Goal: Complete application form

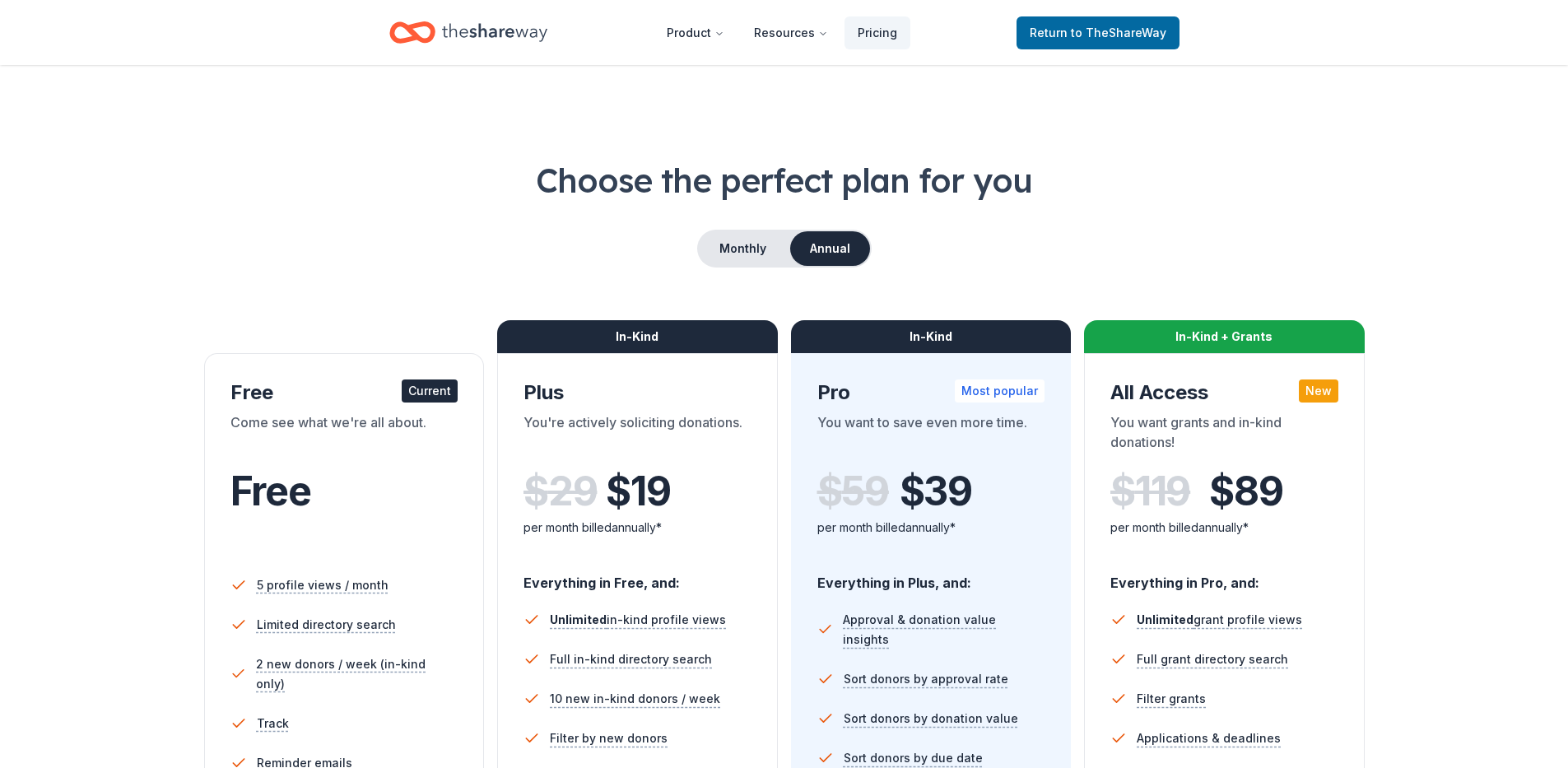
scroll to position [548, 0]
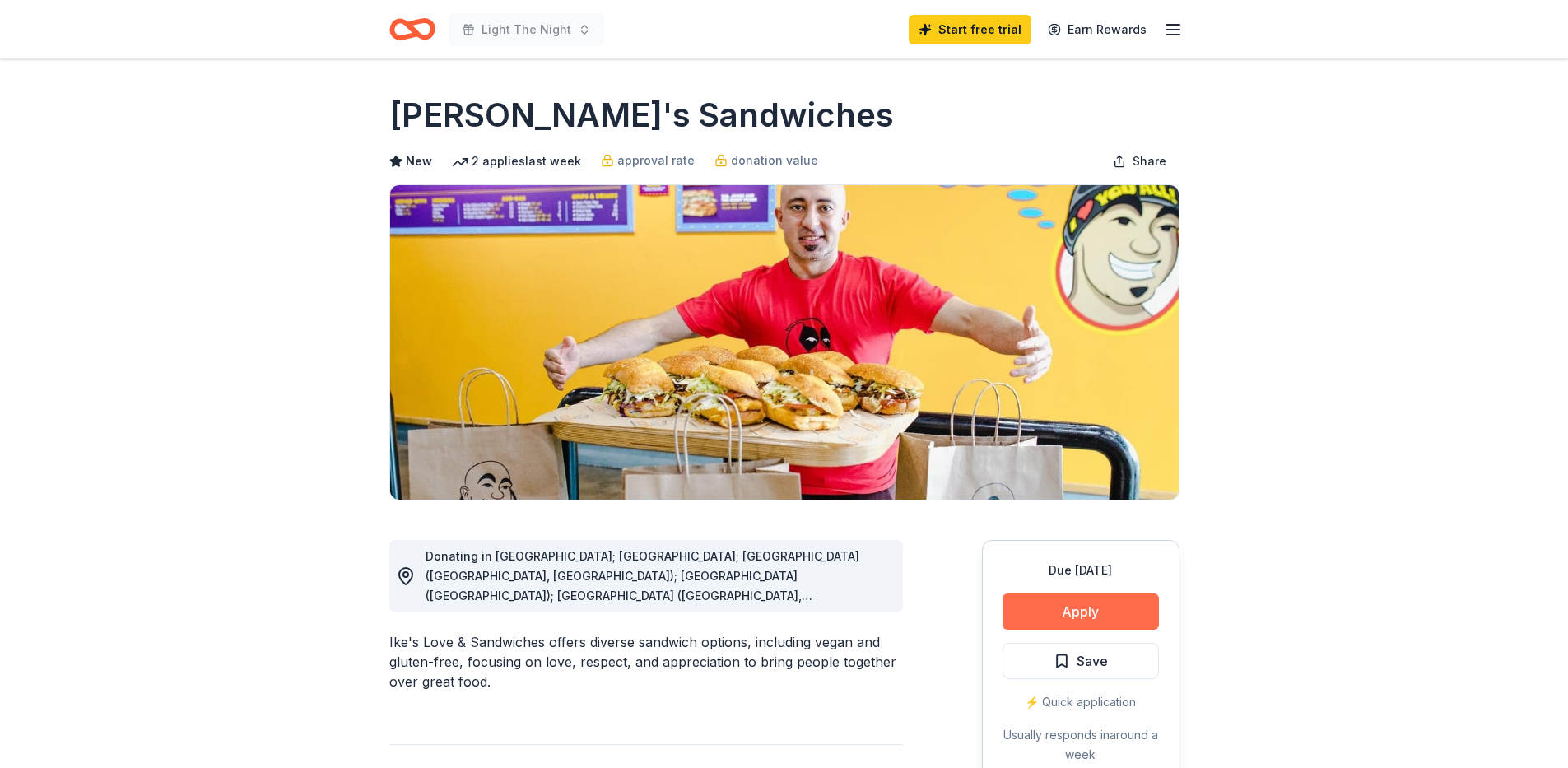
click at [1110, 603] on button "Apply" at bounding box center [1081, 612] width 157 height 36
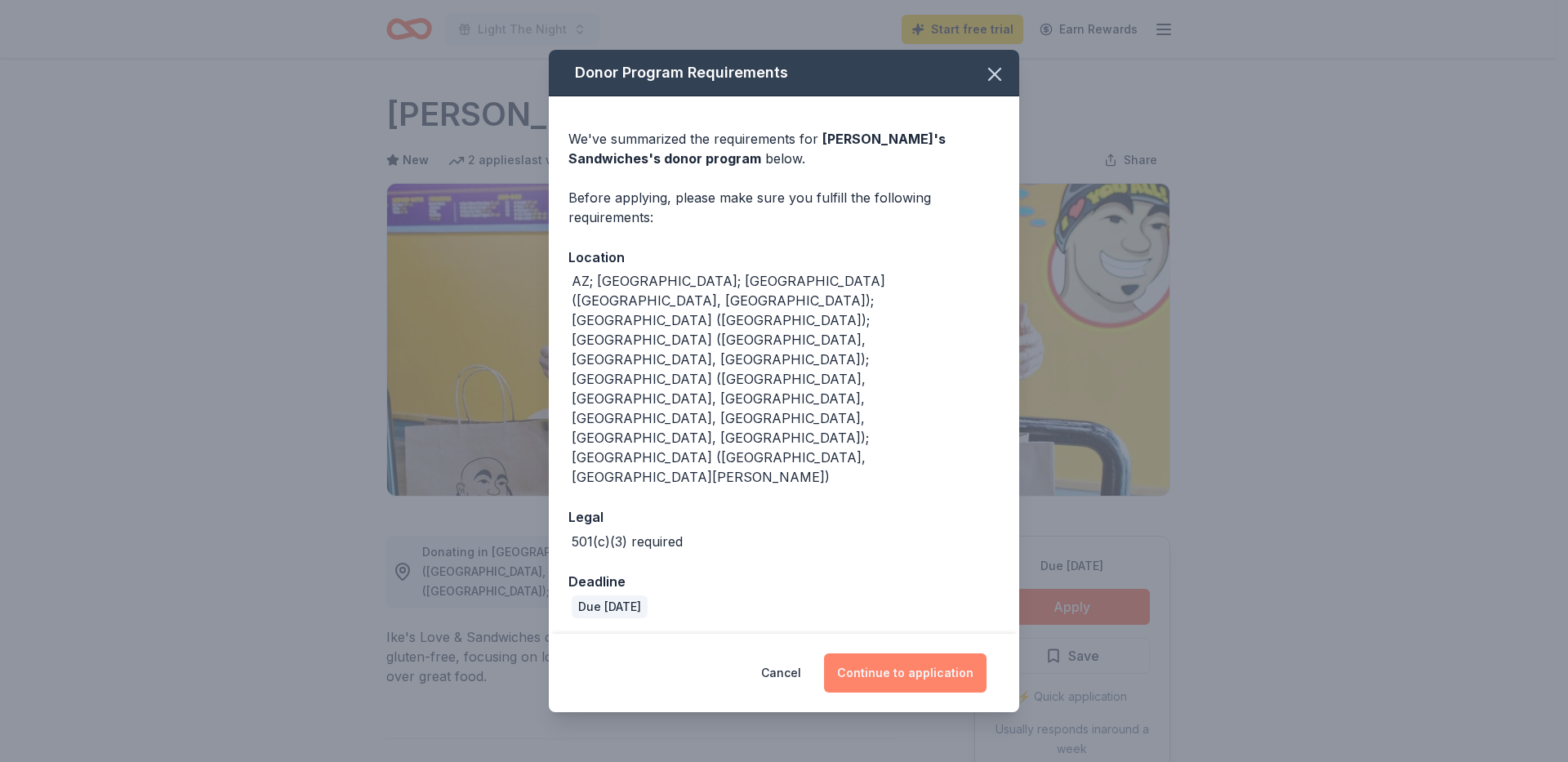
click at [904, 654] on button "Continue to application" at bounding box center [905, 673] width 163 height 39
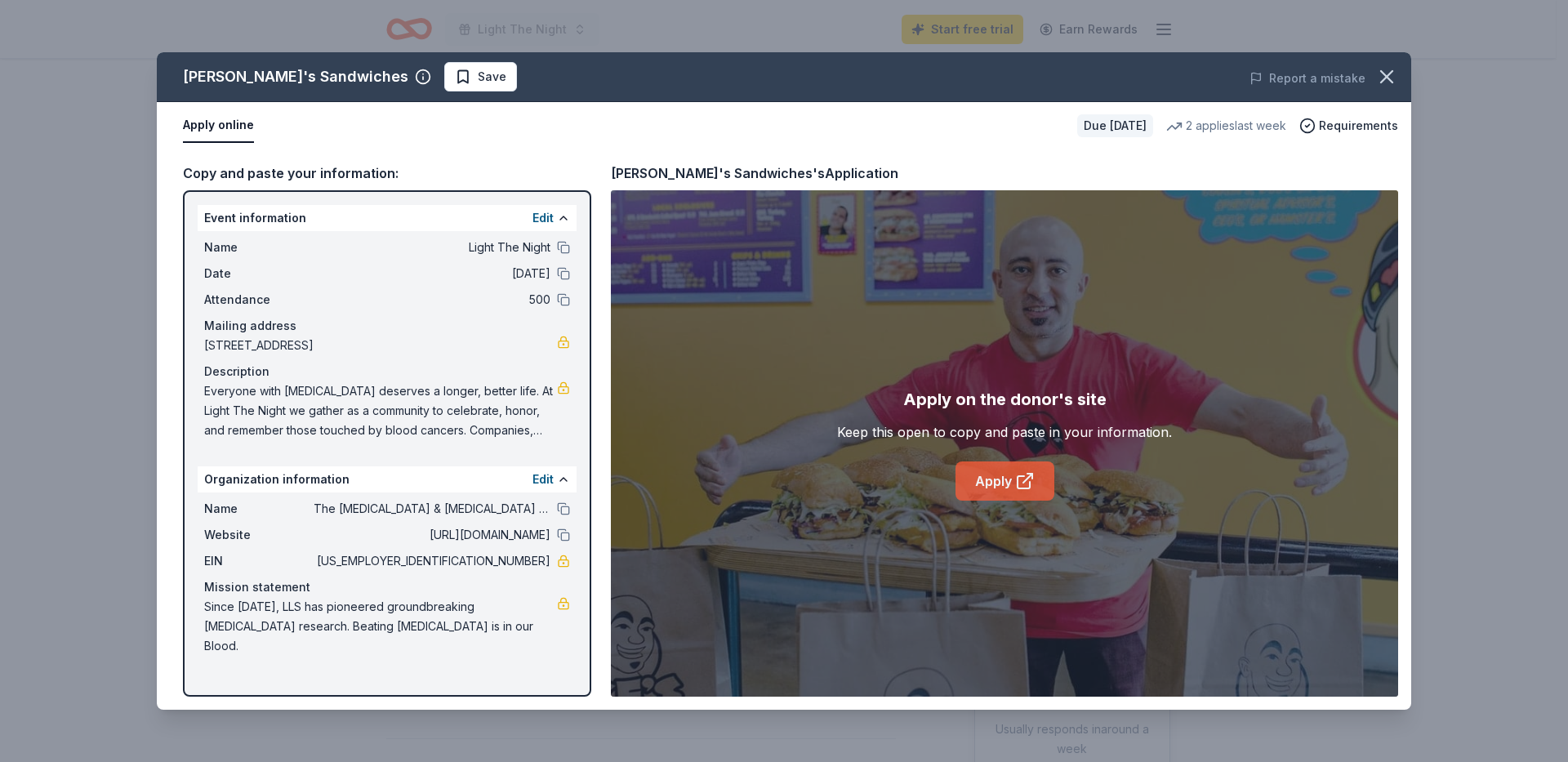
click at [995, 482] on link "Apply" at bounding box center [1005, 481] width 99 height 39
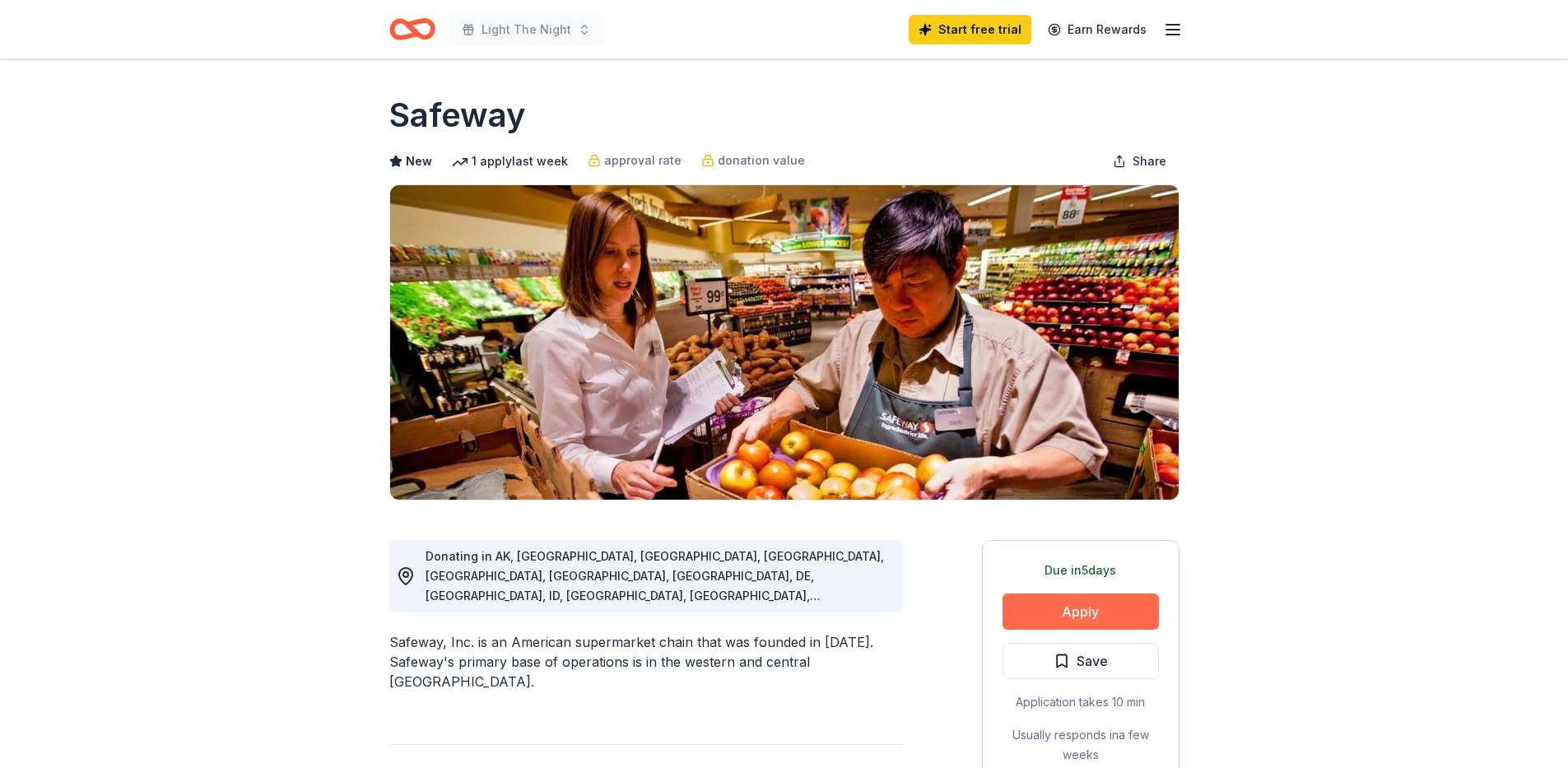
click at [1093, 613] on button "Apply" at bounding box center [1081, 612] width 157 height 36
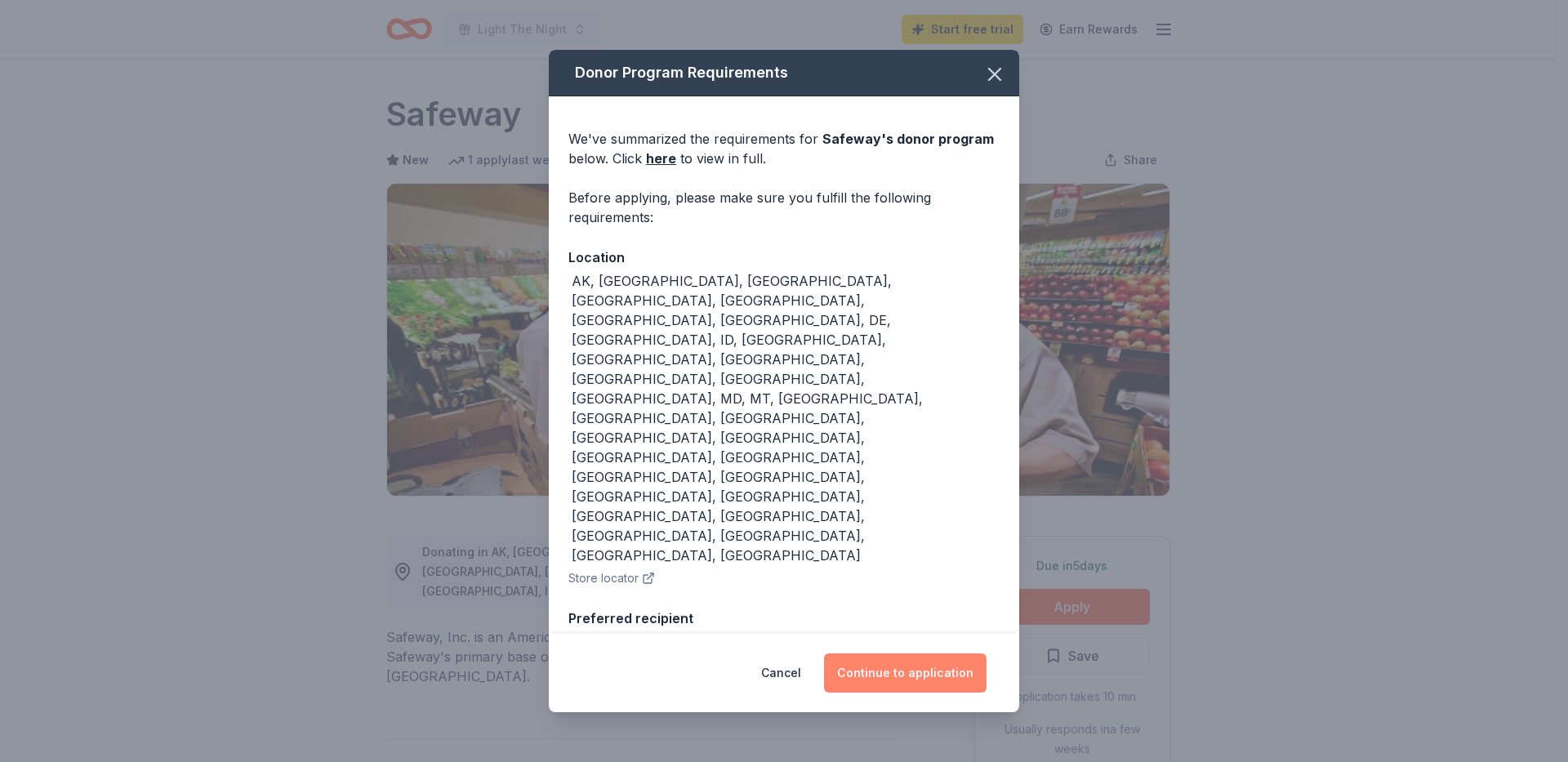
click at [892, 670] on button "Continue to application" at bounding box center [905, 673] width 163 height 39
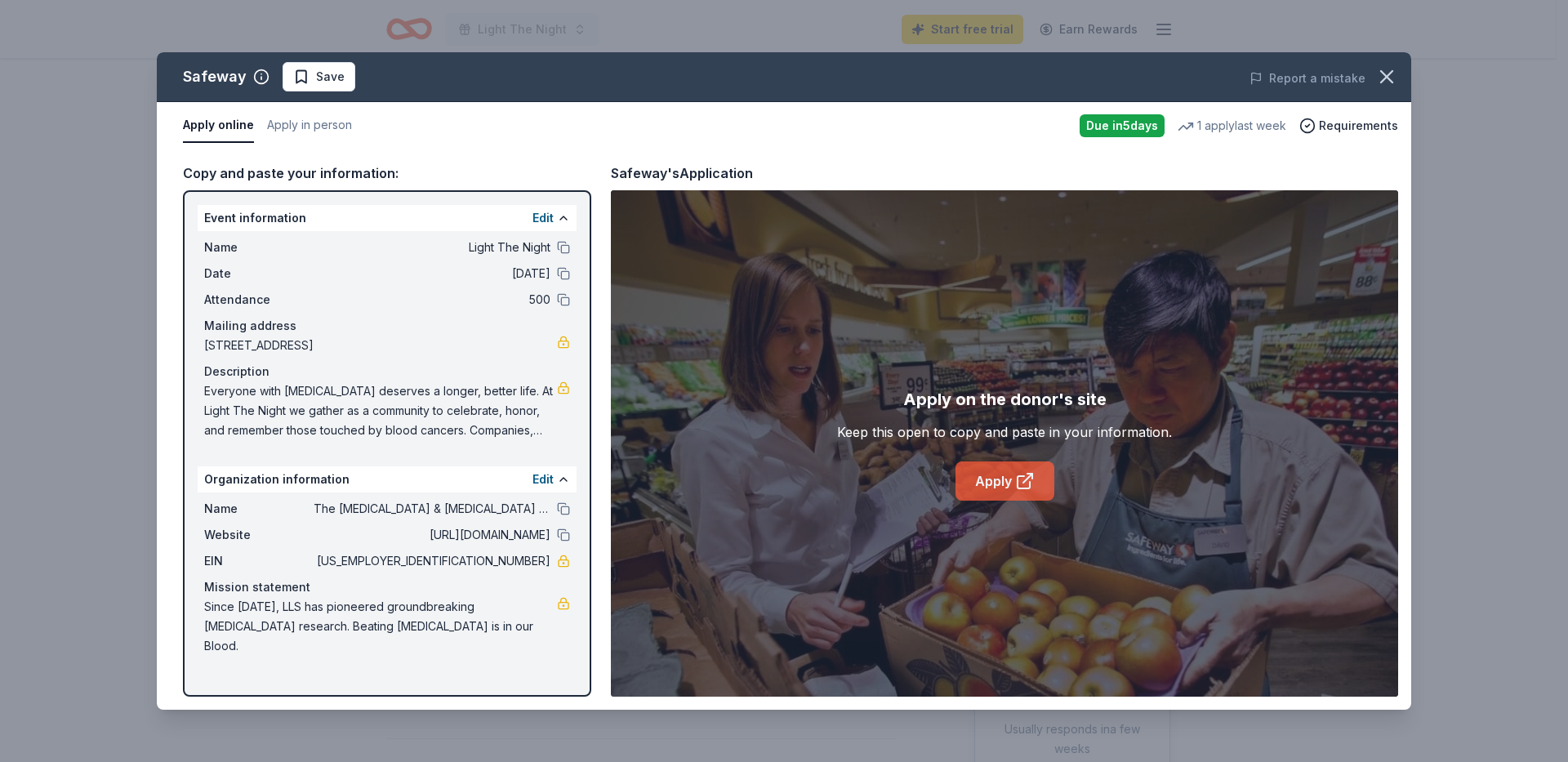
click at [1020, 477] on icon at bounding box center [1023, 482] width 12 height 12
